Goal: Task Accomplishment & Management: Complete application form

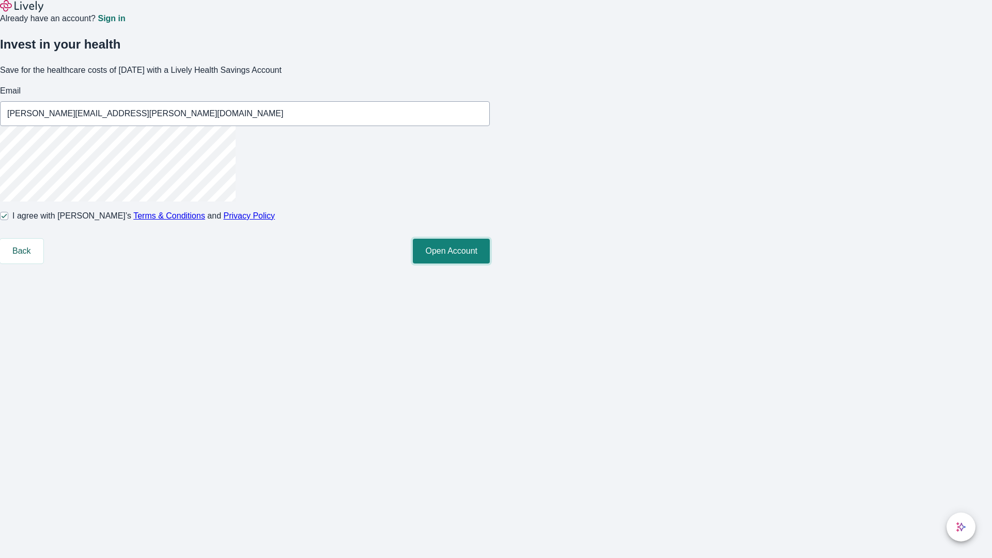
click at [490, 263] on button "Open Account" at bounding box center [451, 251] width 77 height 25
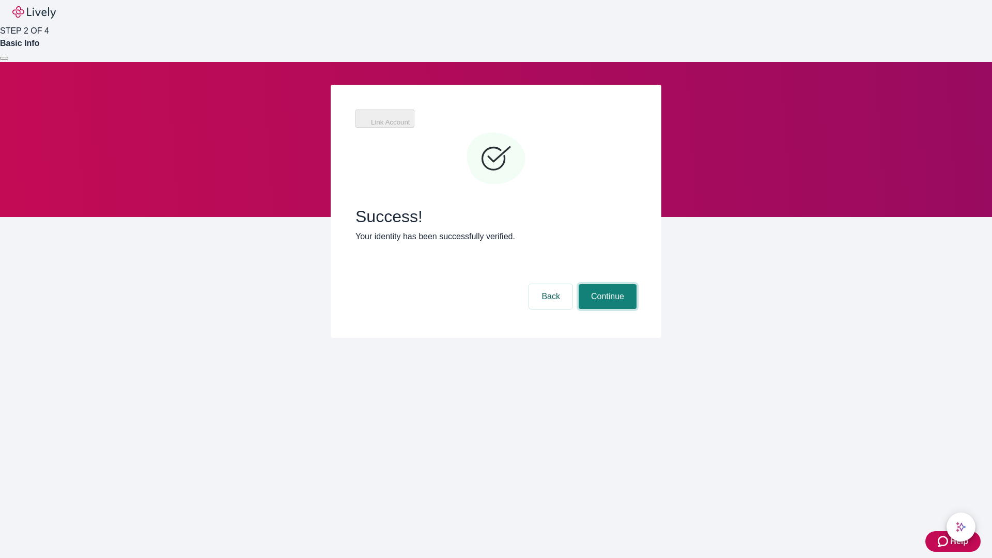
click at [606, 284] on button "Continue" at bounding box center [608, 296] width 58 height 25
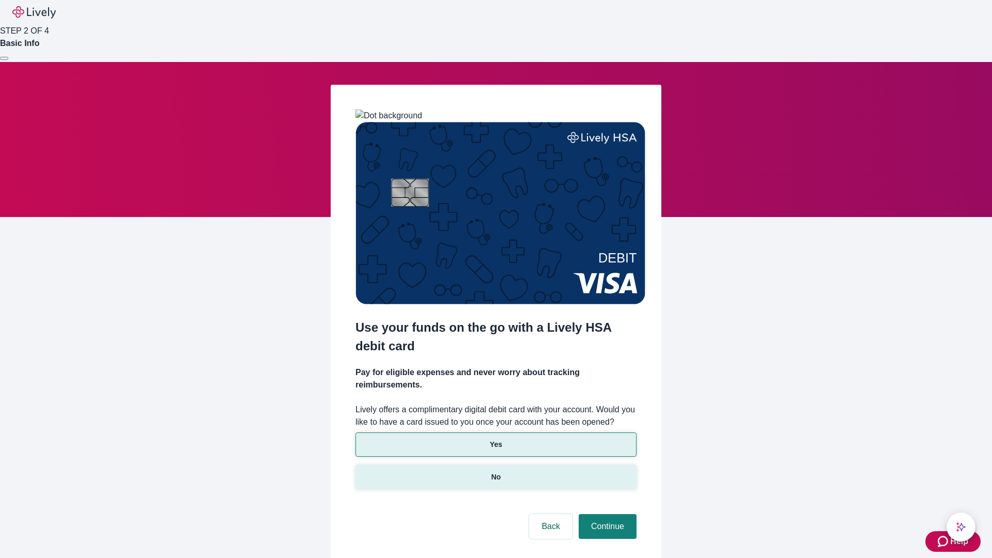
click at [495, 472] on p "No" at bounding box center [496, 477] width 10 height 11
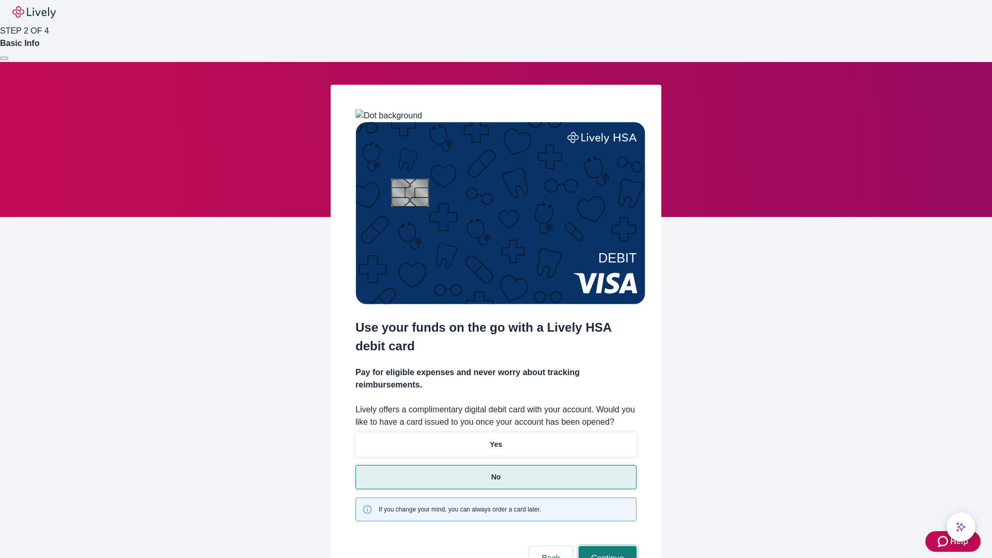
click at [606, 546] on button "Continue" at bounding box center [608, 558] width 58 height 25
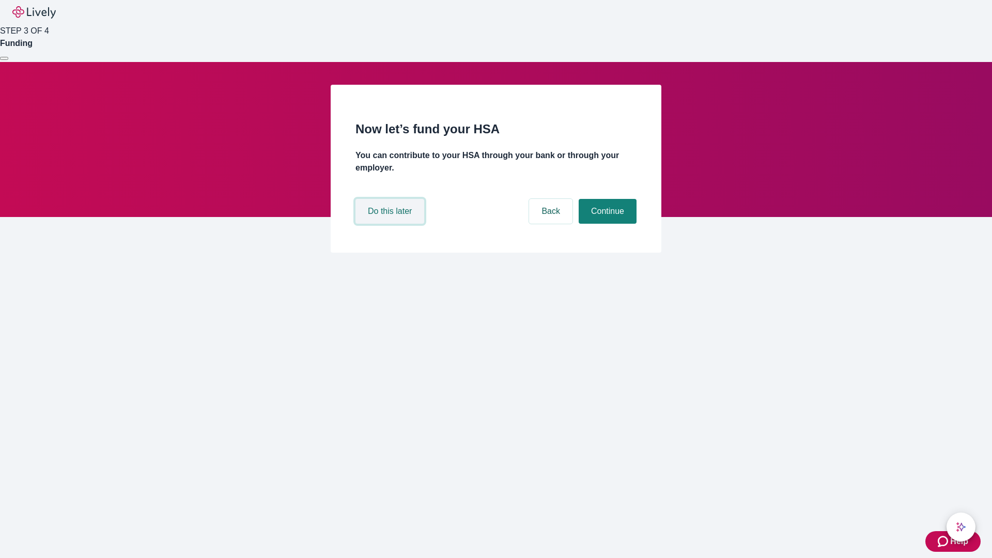
click at [391, 224] on button "Do this later" at bounding box center [389, 211] width 69 height 25
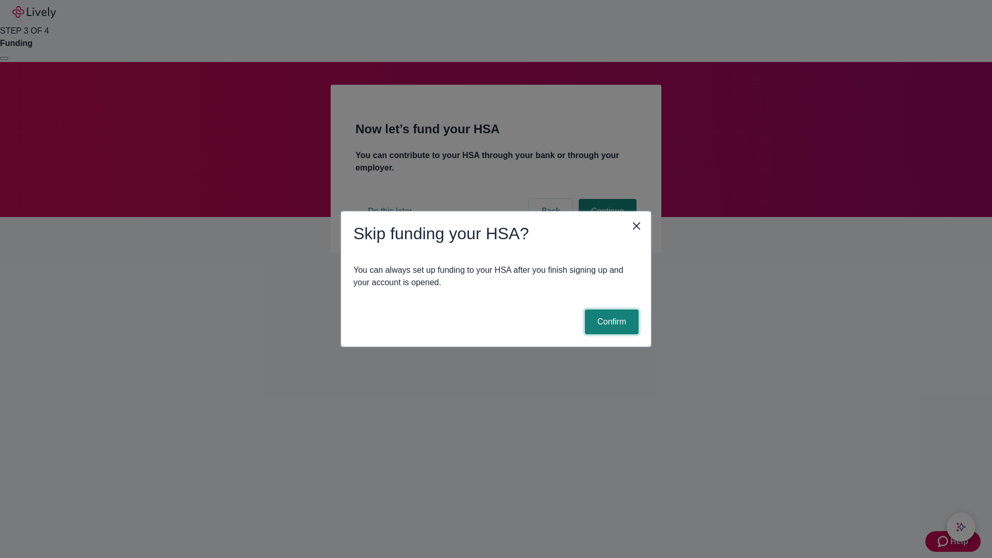
click at [610, 322] on button "Confirm" at bounding box center [612, 321] width 54 height 25
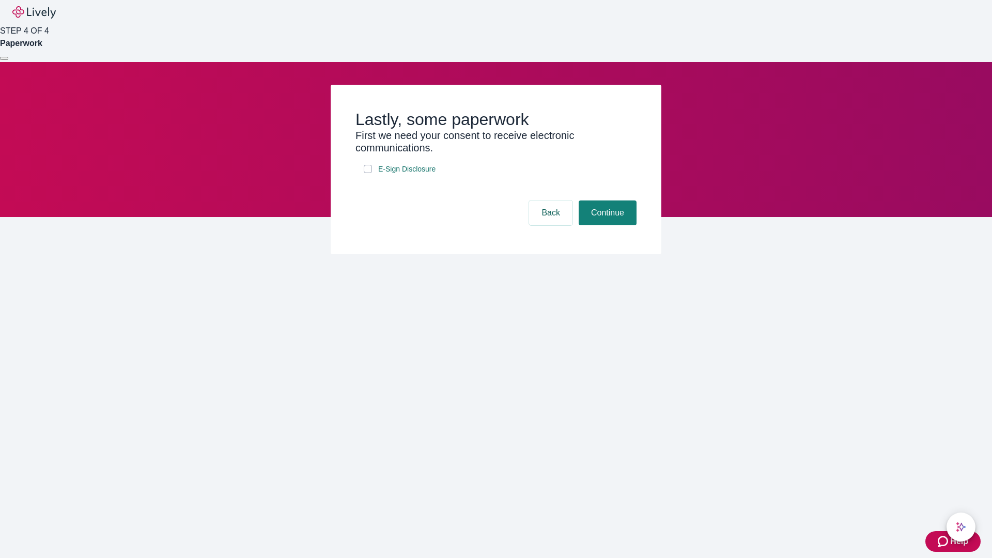
click at [368, 173] on input "E-Sign Disclosure" at bounding box center [368, 169] width 8 height 8
checkbox input "true"
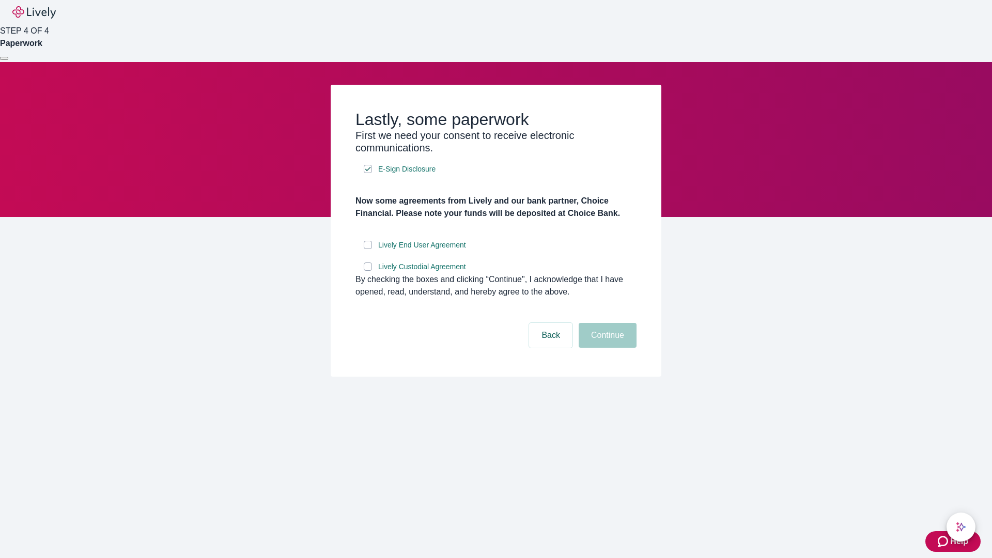
click at [368, 249] on input "Lively End User Agreement" at bounding box center [368, 245] width 8 height 8
checkbox input "true"
click at [368, 271] on input "Lively Custodial Agreement" at bounding box center [368, 266] width 8 height 8
checkbox input "true"
click at [606, 348] on button "Continue" at bounding box center [608, 335] width 58 height 25
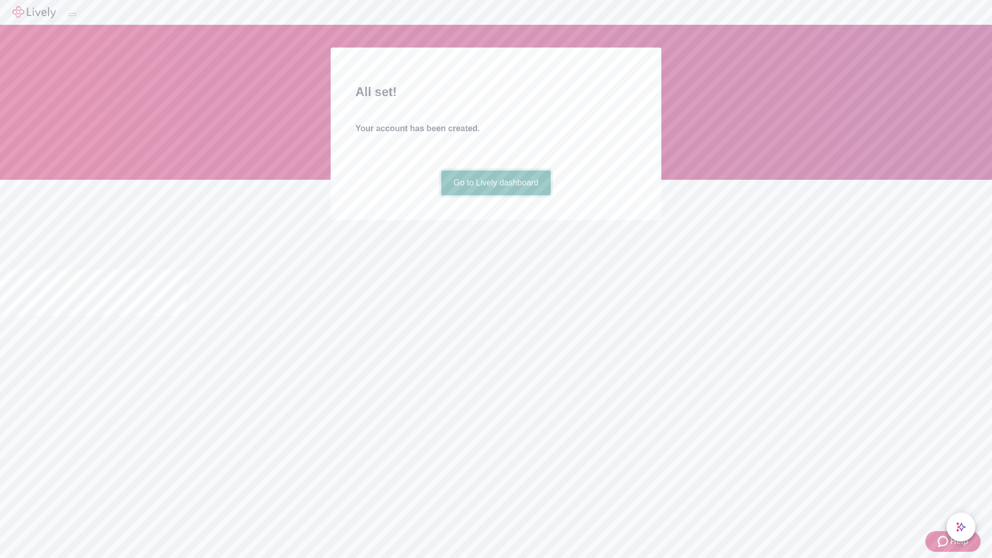
click at [495, 195] on link "Go to Lively dashboard" at bounding box center [496, 182] width 110 height 25
